Goal: Task Accomplishment & Management: Manage account settings

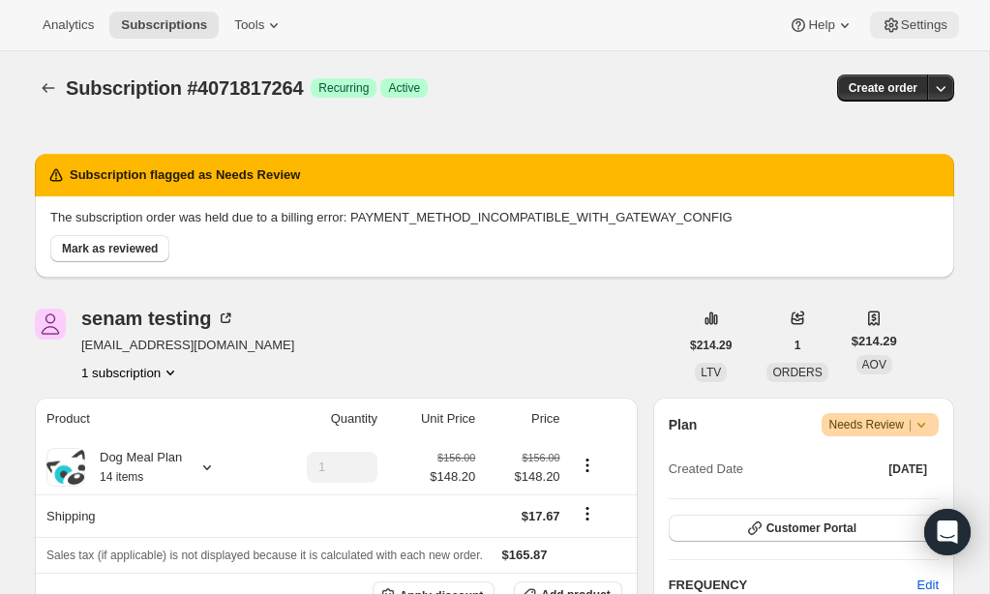
click at [920, 24] on span "Settings" at bounding box center [924, 24] width 46 height 15
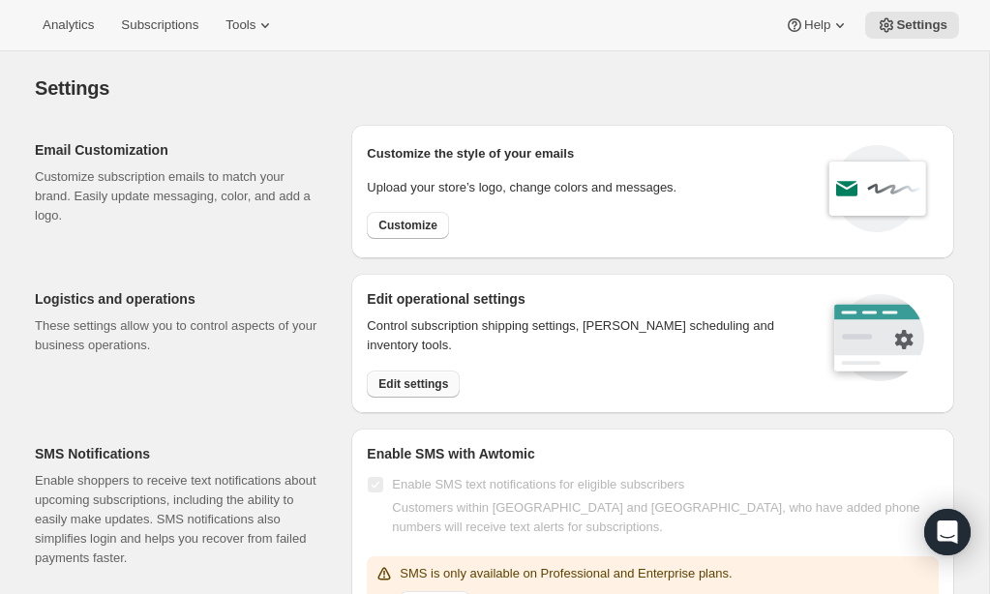
click at [418, 378] on span "Edit settings" at bounding box center [413, 383] width 70 height 15
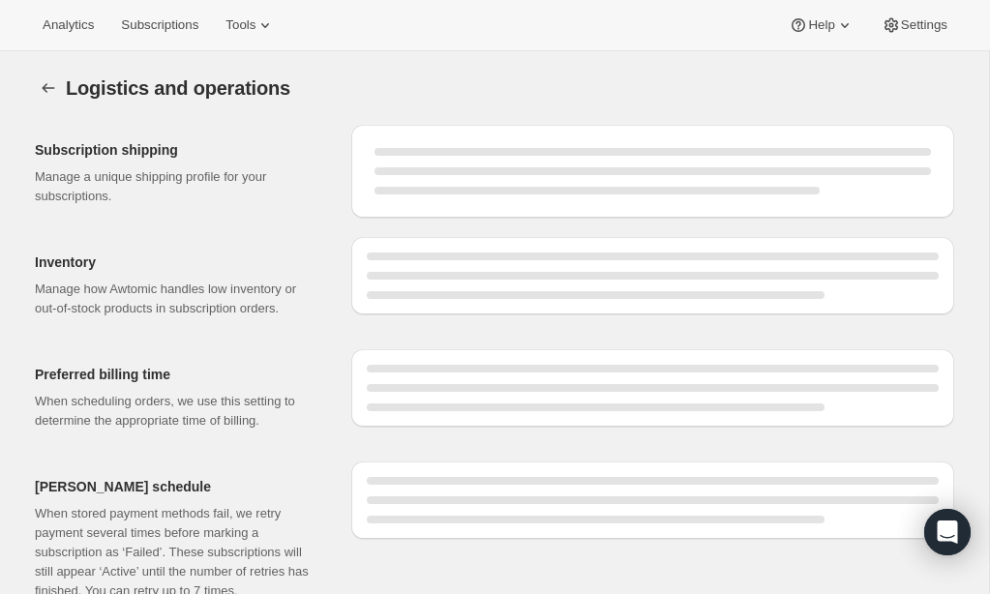
select select "DAY"
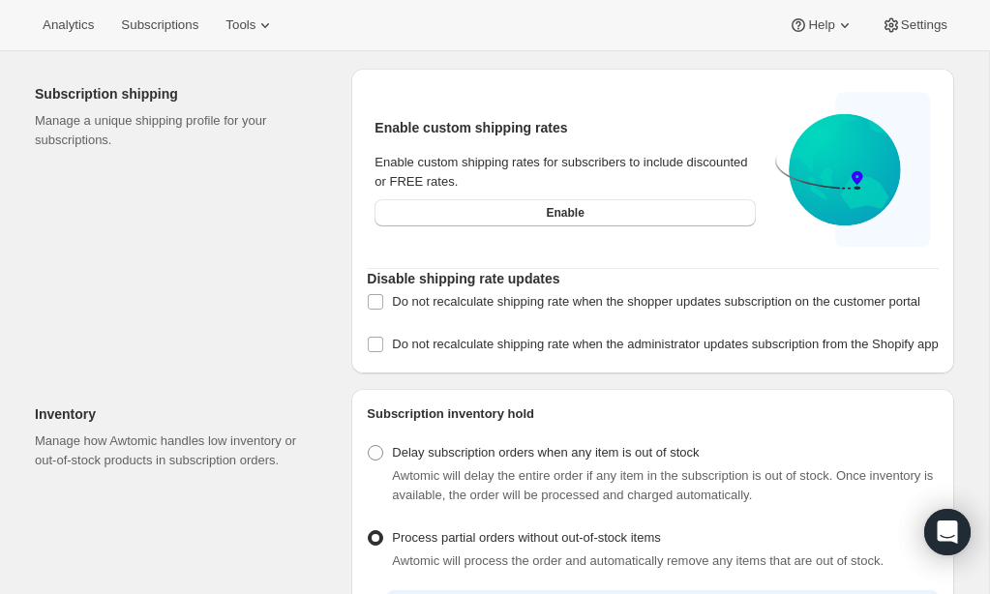
scroll to position [57, 0]
